Goal: Task Accomplishment & Management: Complete application form

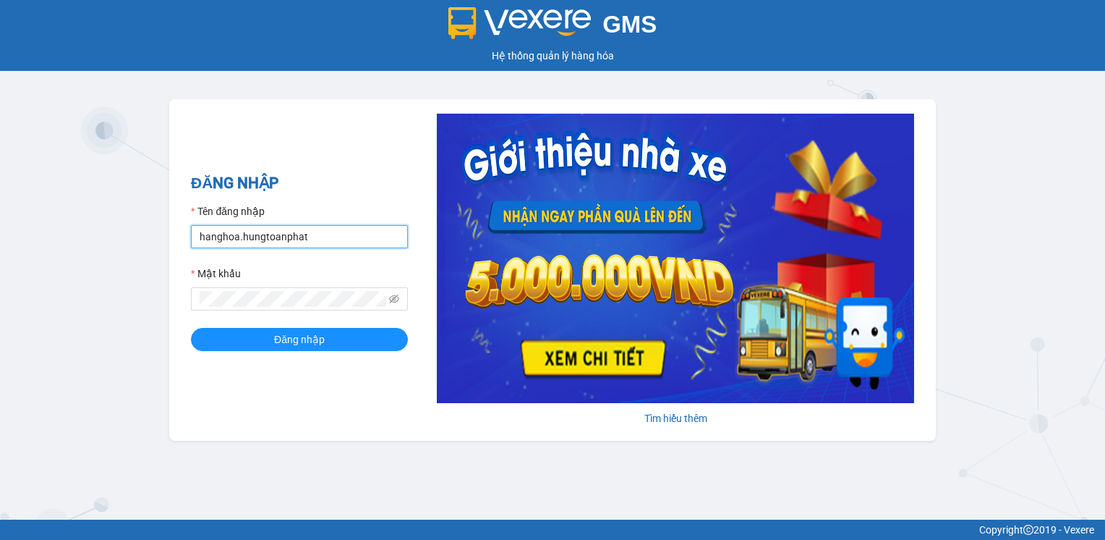
click at [237, 233] on input "hanghoa.hungtoanphat" at bounding box center [299, 236] width 217 height 23
drag, startPoint x: 237, startPoint y: 233, endPoint x: 185, endPoint y: 239, distance: 51.7
click at [185, 239] on div "ĐĂNG NHẬP Tên đăng nhập hanghoa.hungtoanphat Mật khẩu Đăng nhập [PERSON_NAME] t…" at bounding box center [552, 269] width 767 height 341
type input "nguyenvanhung.hungtoanphat"
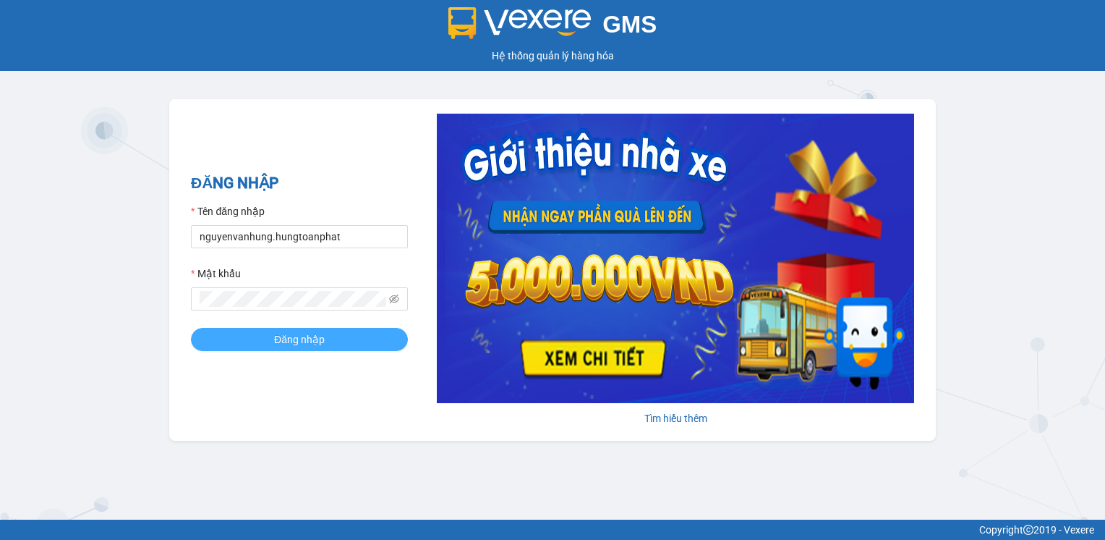
click at [263, 336] on button "Đăng nhập" at bounding box center [299, 339] width 217 height 23
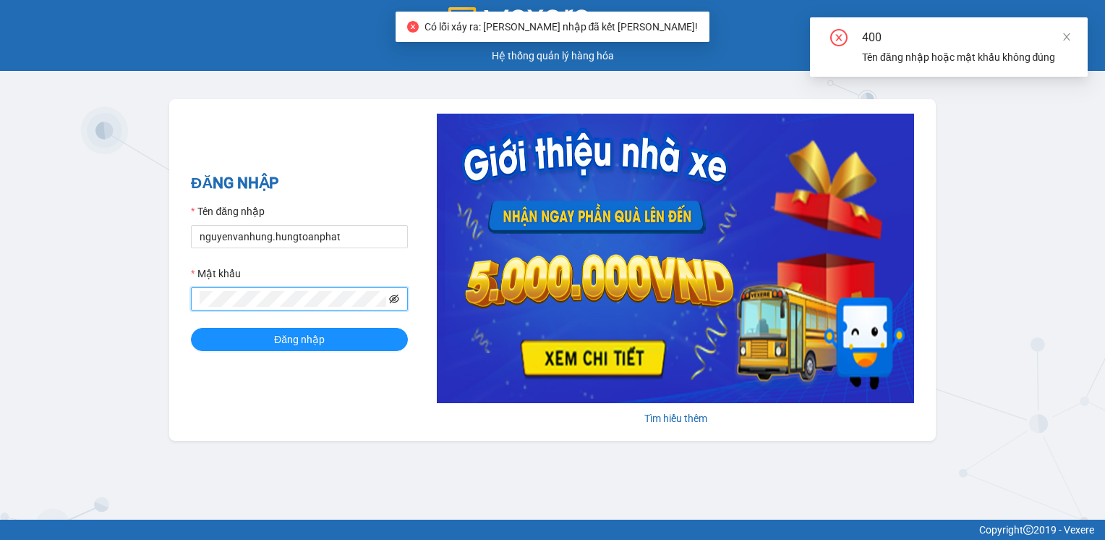
click at [396, 301] on icon "eye-invisible" at bounding box center [394, 299] width 10 height 10
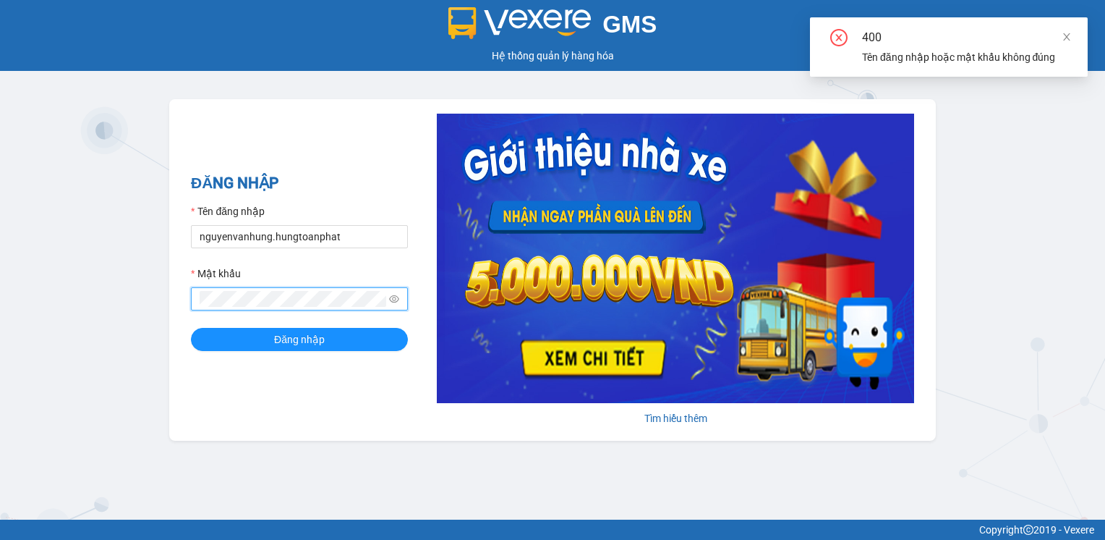
click at [200, 311] on form "Tên đăng nhập nguyenvanhung.hungtoanphat Mật khẩu Đăng nhập" at bounding box center [299, 277] width 217 height 148
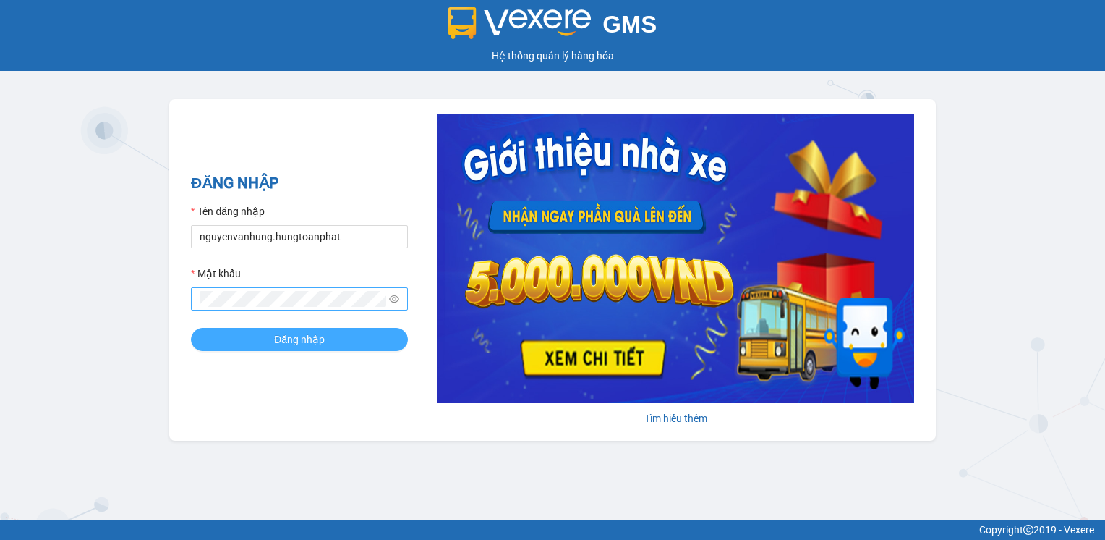
click at [260, 339] on button "Đăng nhập" at bounding box center [299, 339] width 217 height 23
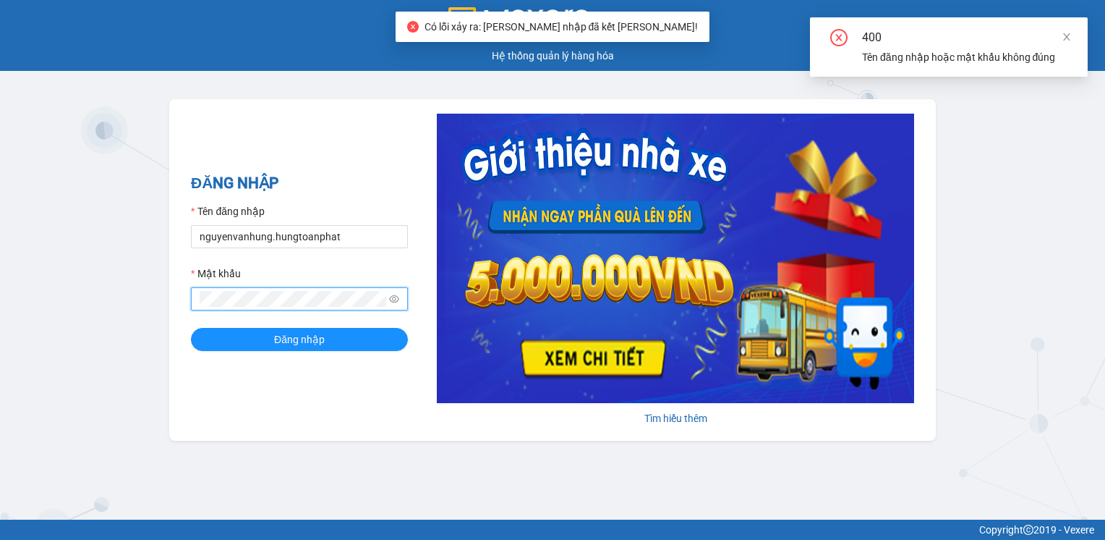
click at [200, 315] on form "Tên đăng nhập nguyenvanhung.hungtoanphat Mật khẩu Đăng nhập" at bounding box center [299, 277] width 217 height 148
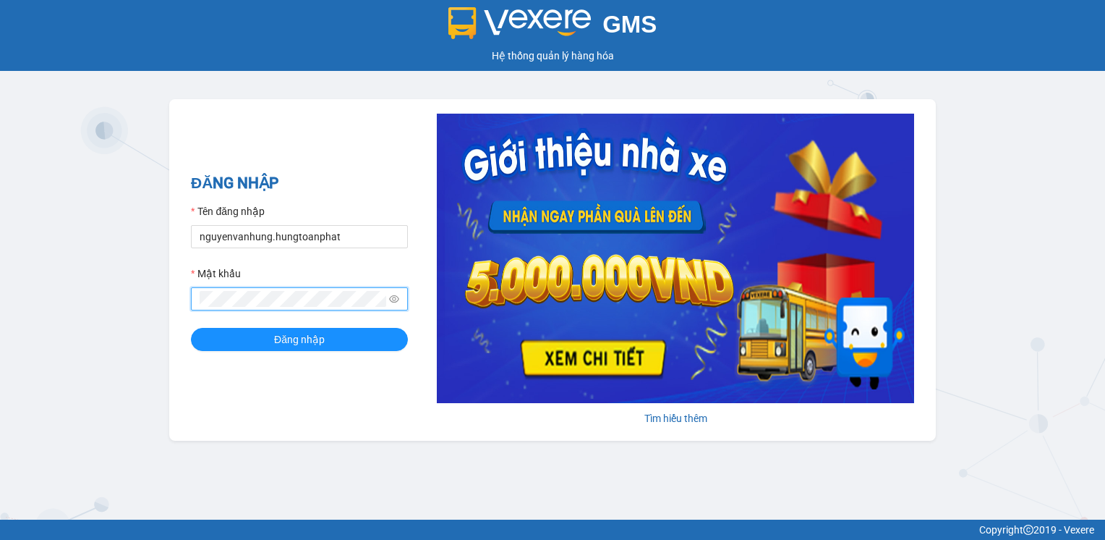
click at [191, 328] on button "Đăng nhập" at bounding box center [299, 339] width 217 height 23
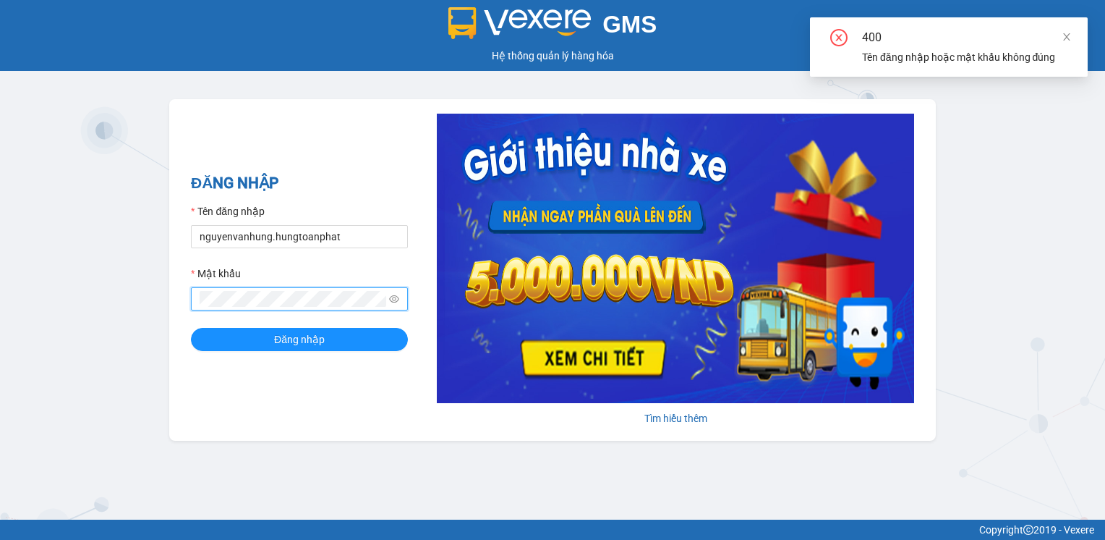
click at [191, 328] on button "Đăng nhập" at bounding box center [299, 339] width 217 height 23
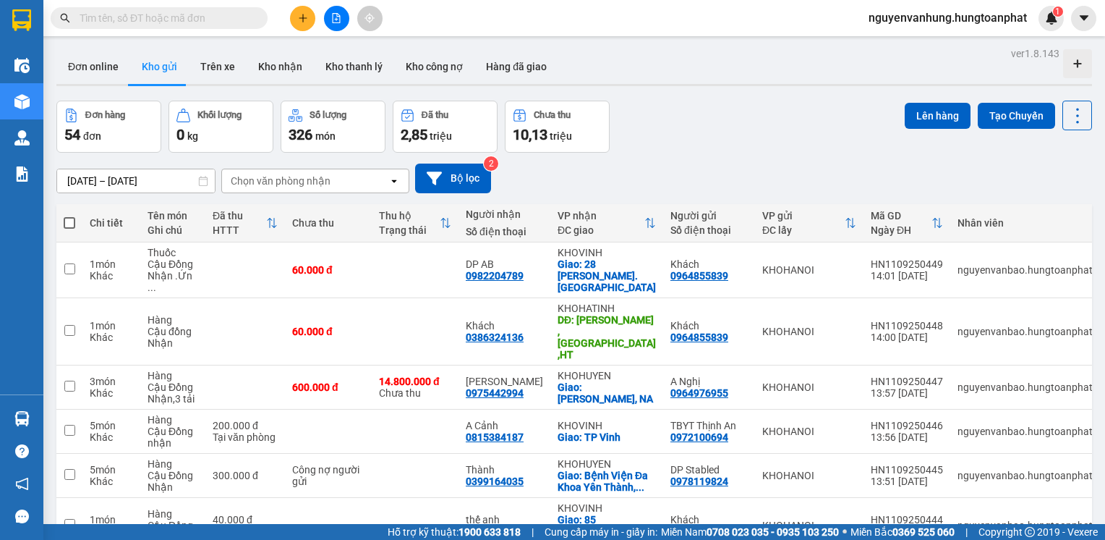
click at [177, 19] on input "text" at bounding box center [165, 18] width 171 height 16
paste input "HN1009250300"
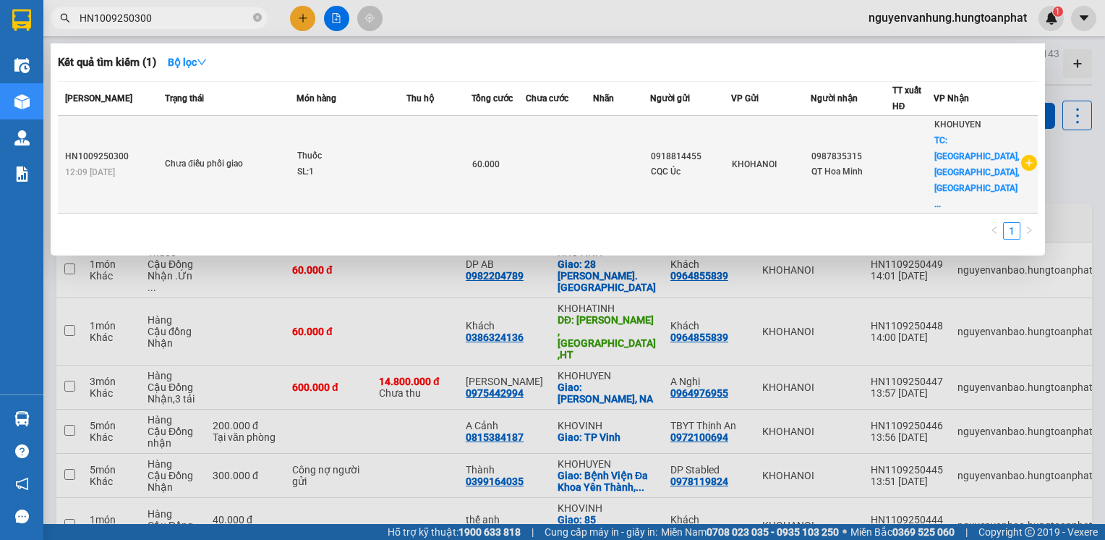
type input "HN1009250300"
click at [500, 159] on span "60.000" at bounding box center [485, 164] width 27 height 10
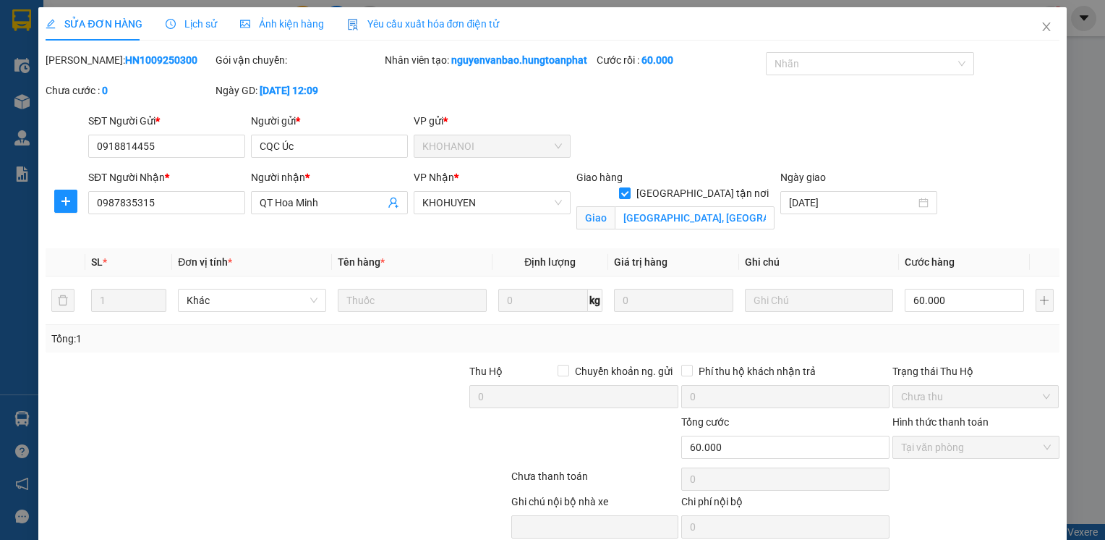
type input "0918814455"
type input "CQC Úc"
type input "0987835315"
type input "QT Hoa Minh"
checkbox input "true"
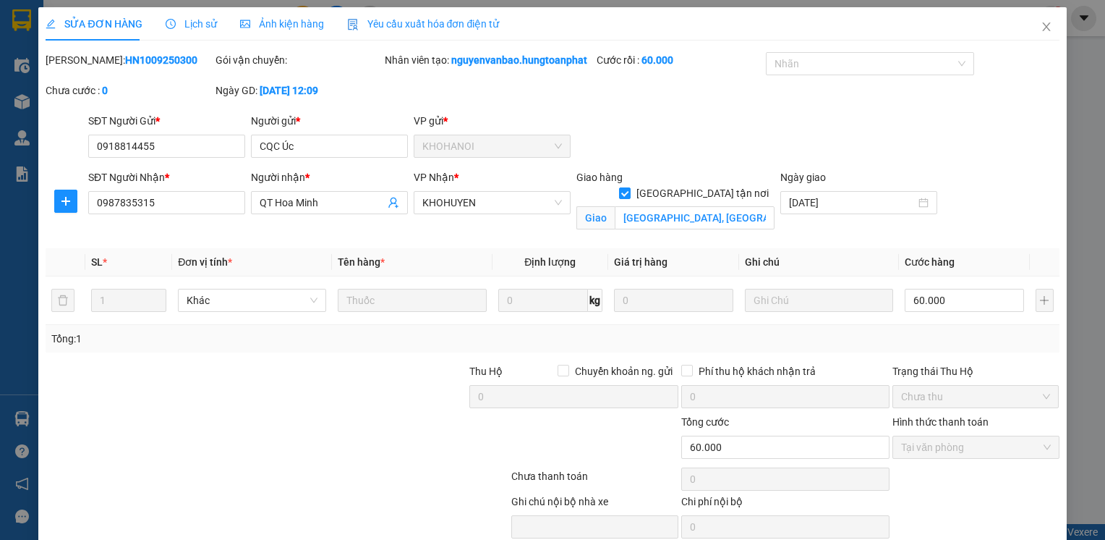
type input "Đô Thành, Yên Thành, Nghệ An"
type input "60.000"
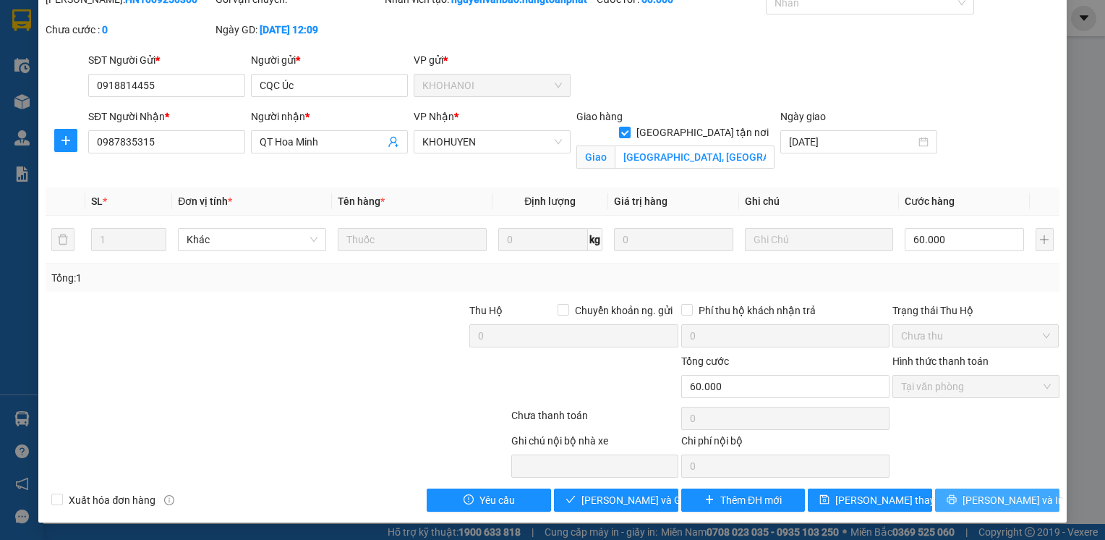
click at [980, 494] on span "Lưu và In" at bounding box center [1013, 500] width 101 height 16
